Goal: Book appointment/travel/reservation: Register for event/course

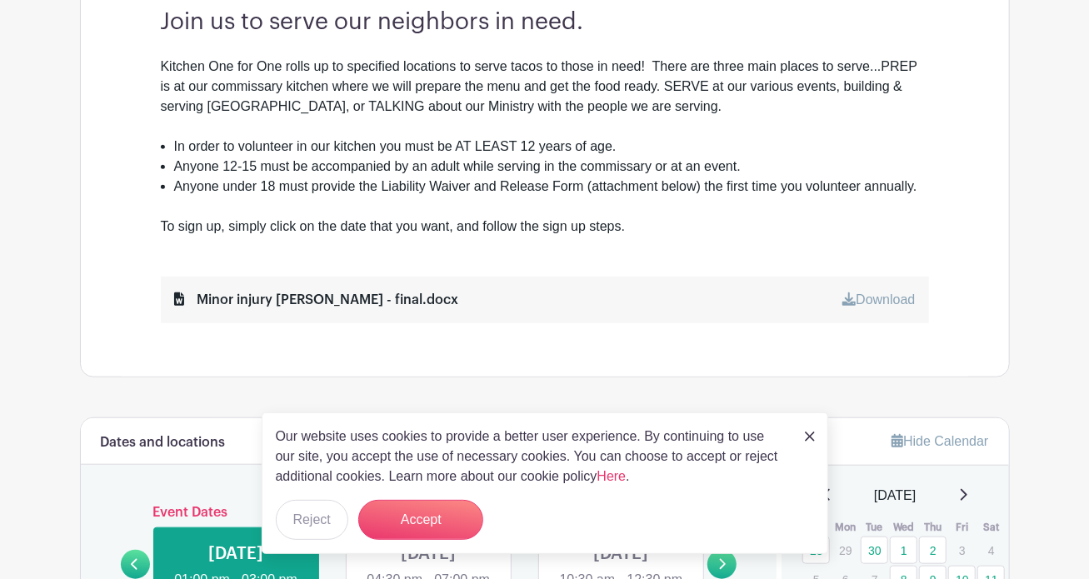
scroll to position [583, 0]
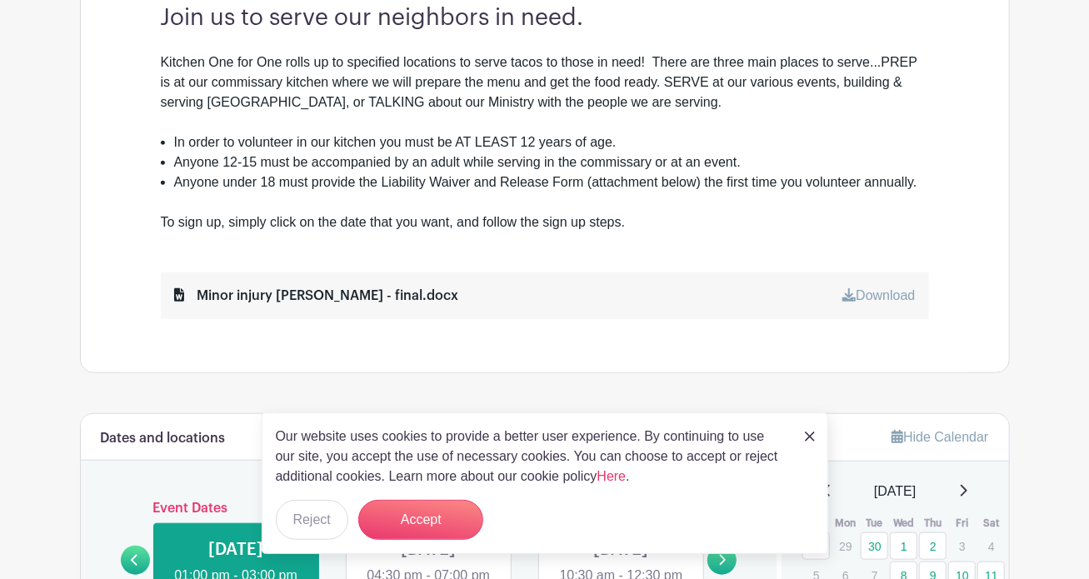
drag, startPoint x: 176, startPoint y: 139, endPoint x: 692, endPoint y: 140, distance: 515.9
click at [692, 140] on li "In order to volunteer in our kitchen you must be AT LEAST 12 years of age." at bounding box center [551, 143] width 755 height 20
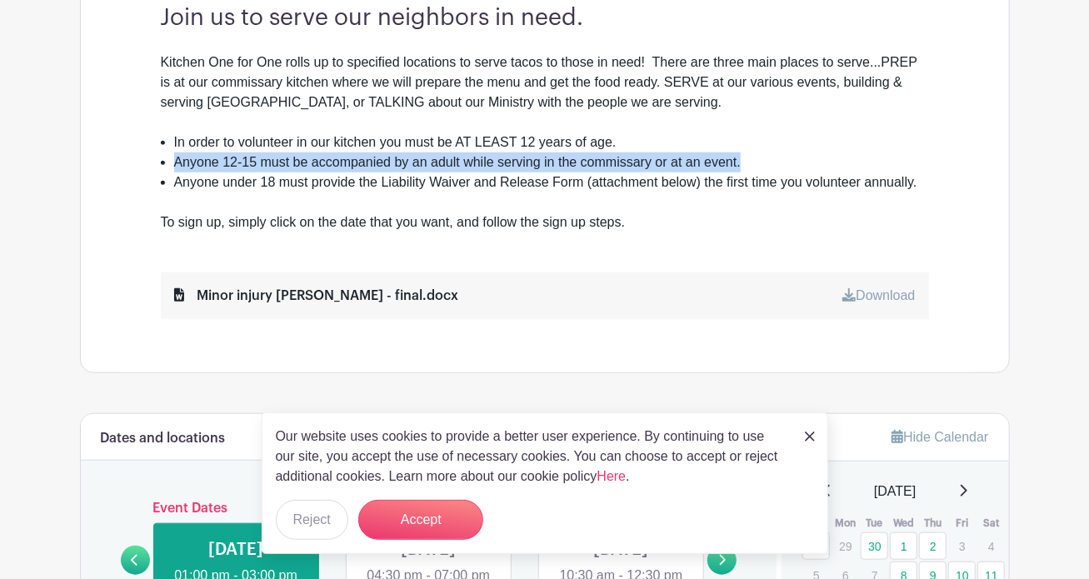
drag, startPoint x: 174, startPoint y: 167, endPoint x: 750, endPoint y: 154, distance: 576.0
click at [750, 154] on li "Anyone 12-15 must be accompanied by an adult while serving in the commissary or…" at bounding box center [551, 163] width 755 height 20
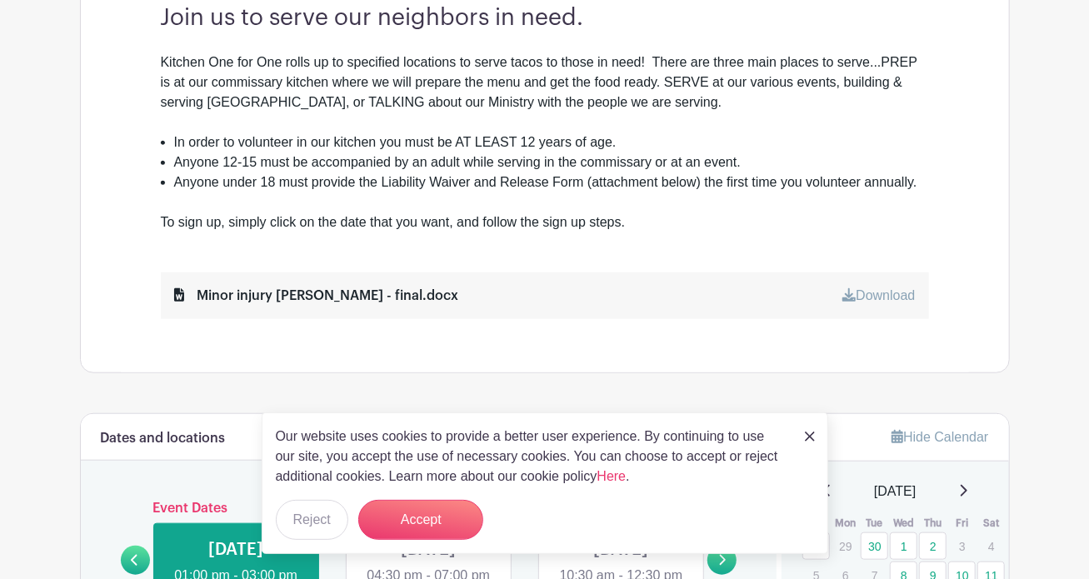
click at [456, 201] on div at bounding box center [545, 203] width 768 height 20
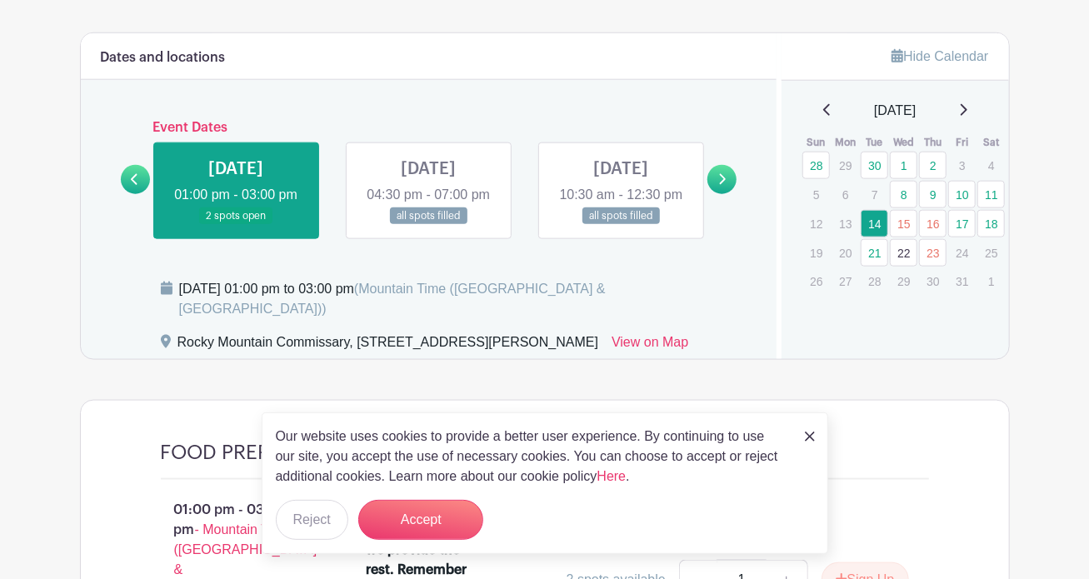
scroll to position [1000, 0]
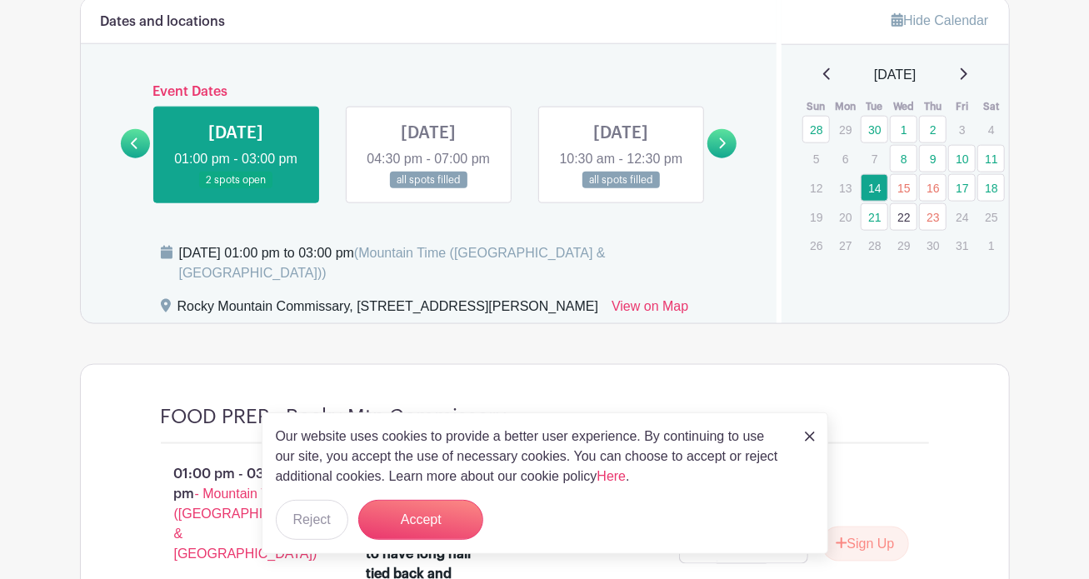
click at [968, 72] on icon at bounding box center [963, 74] width 8 height 13
click at [905, 239] on link "26" at bounding box center [904, 242] width 28 height 28
click at [903, 239] on link "26" at bounding box center [904, 242] width 28 height 28
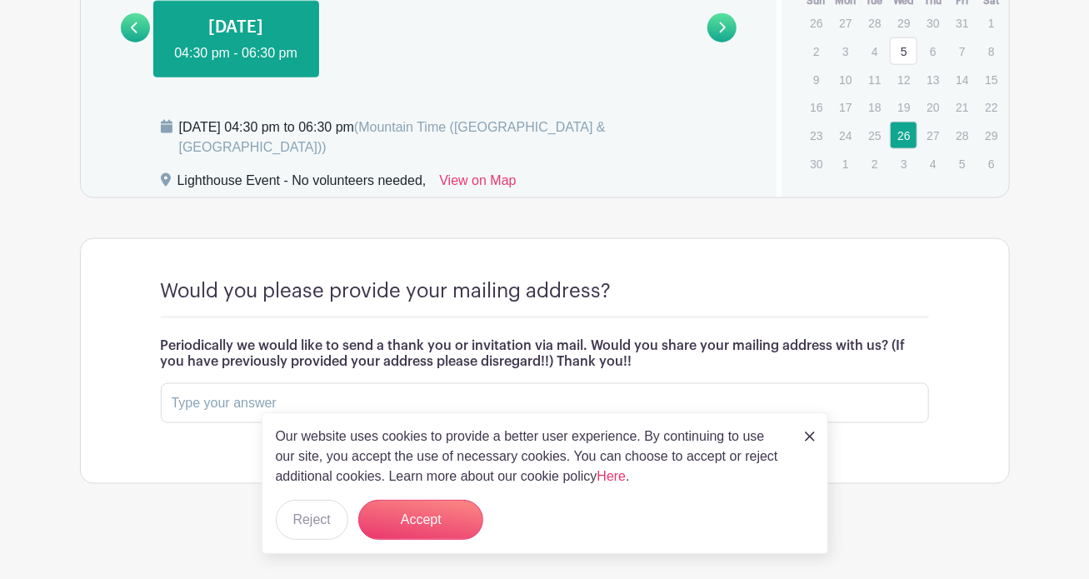
scroll to position [1118, 0]
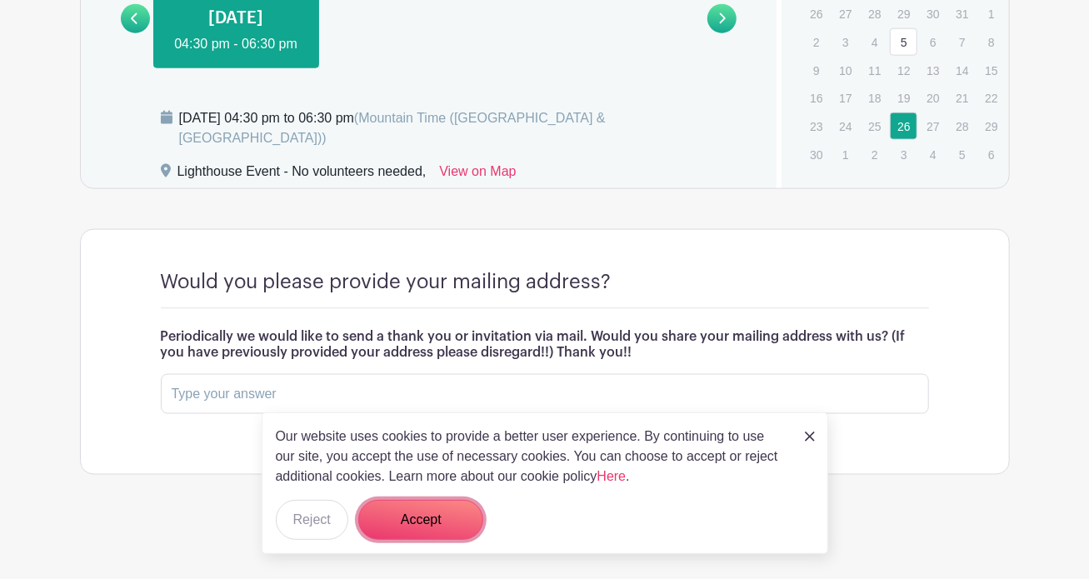
drag, startPoint x: 434, startPoint y: 518, endPoint x: 442, endPoint y: 511, distance: 10.6
click at [435, 517] on button "Accept" at bounding box center [420, 520] width 125 height 40
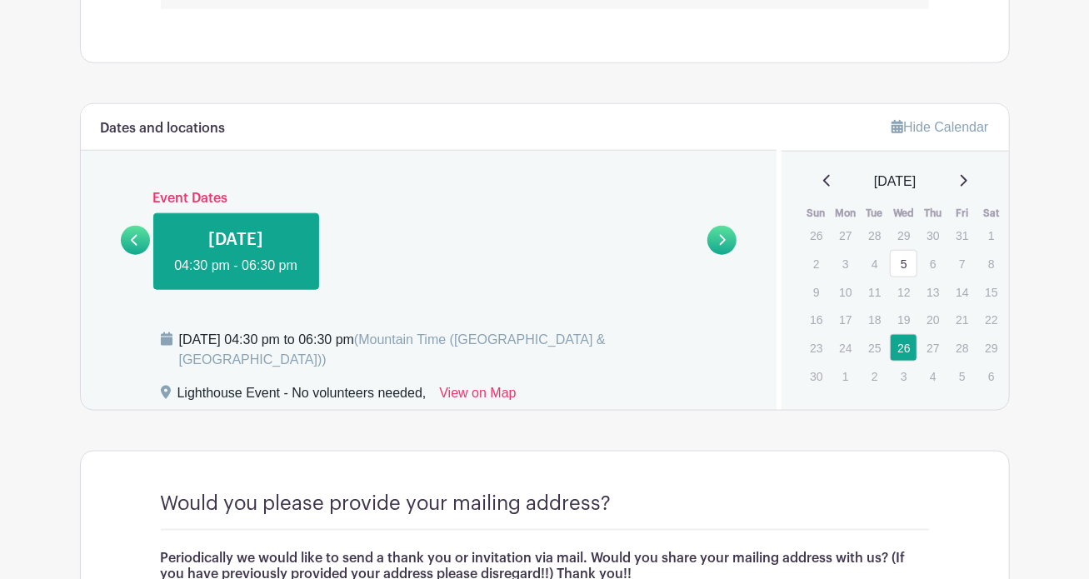
scroll to position [868, 0]
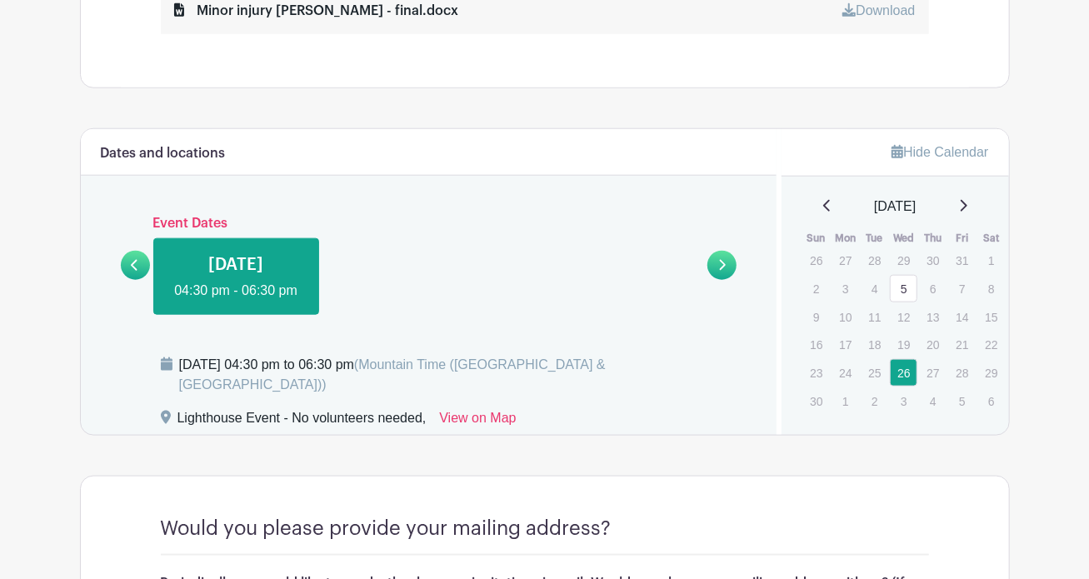
click at [907, 292] on link "5" at bounding box center [904, 289] width 28 height 28
